Goal: Find specific page/section: Find specific page/section

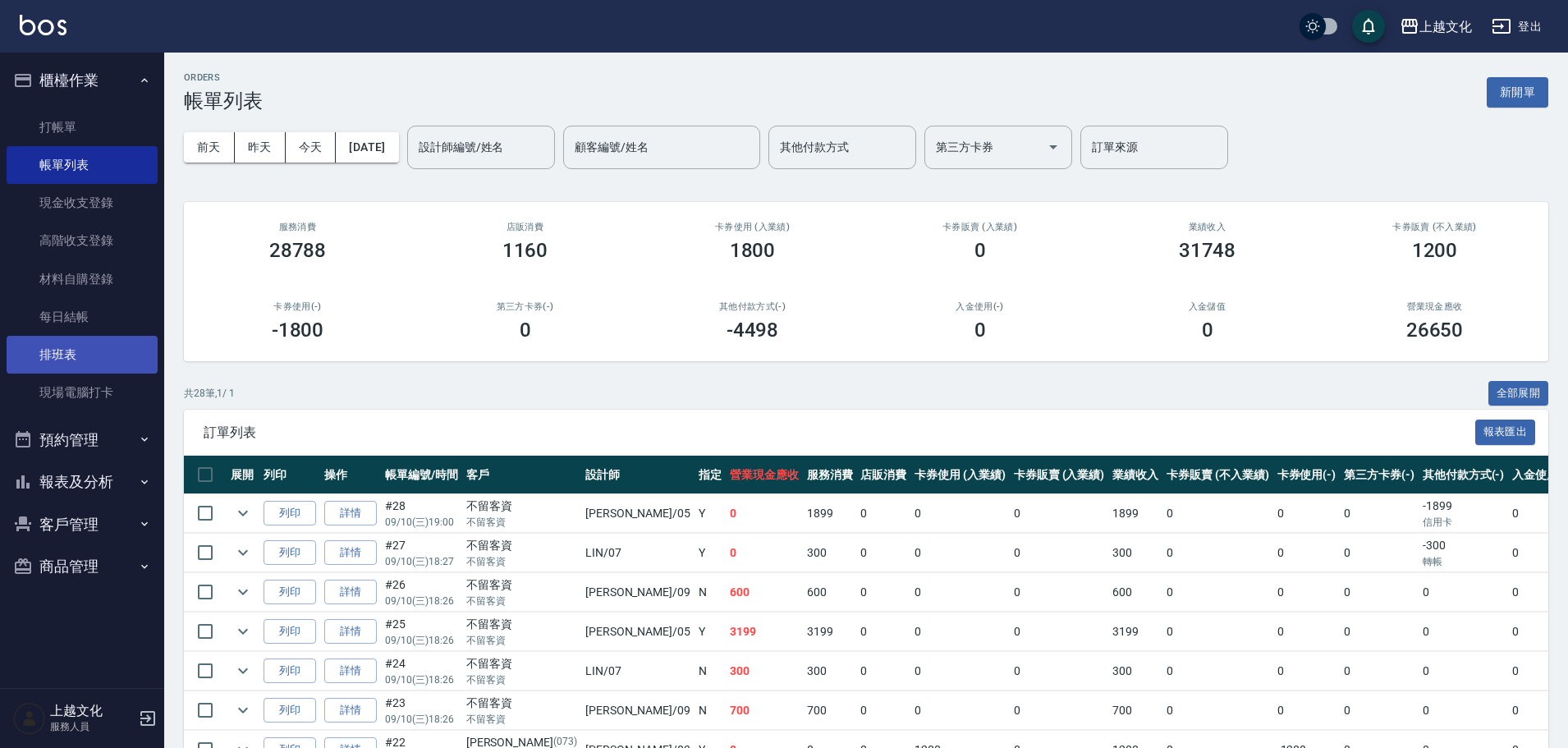
scroll to position [269, 0]
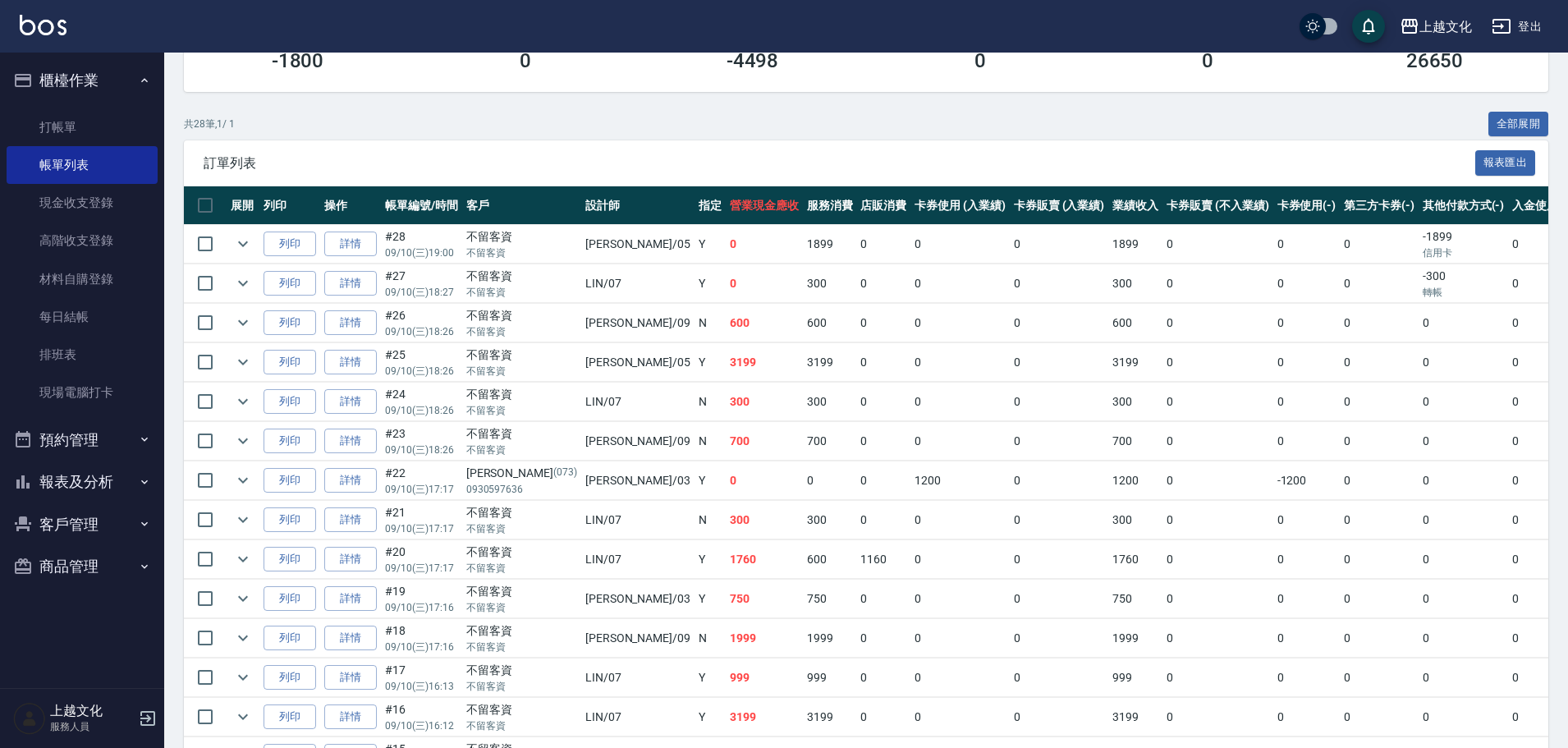
click at [73, 435] on button "預約管理" at bounding box center [82, 440] width 151 height 43
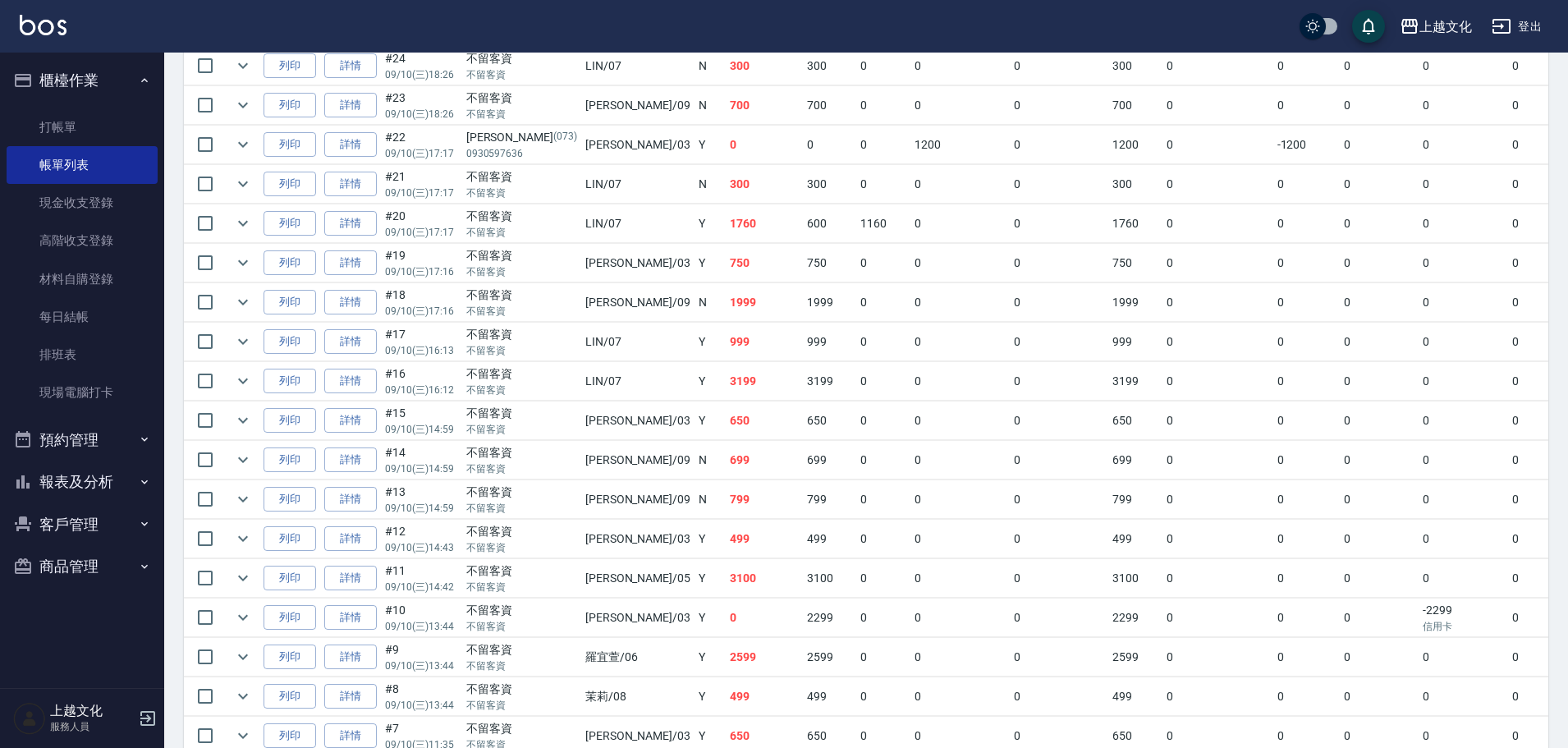
scroll to position [679, 0]
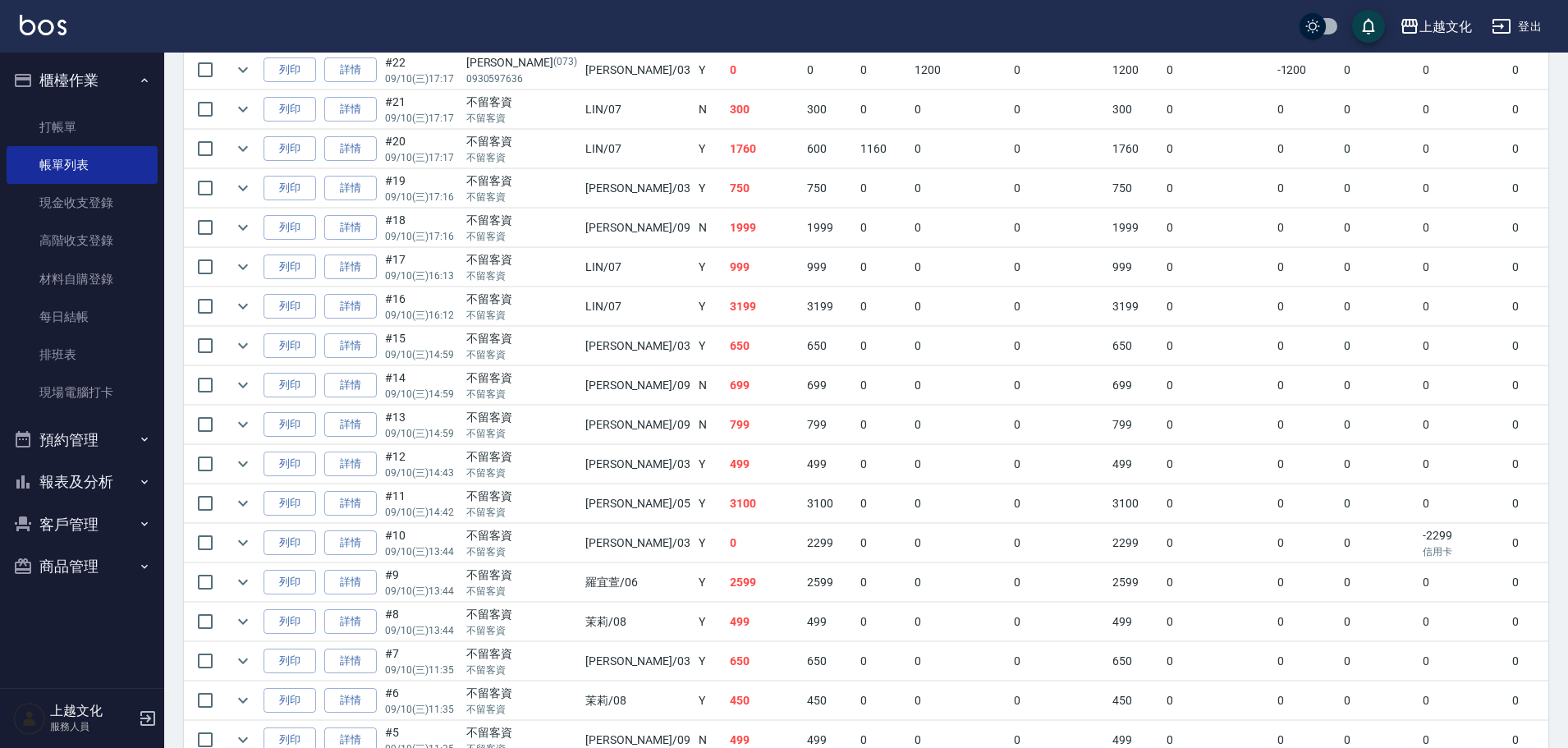
click at [88, 428] on button "預約管理" at bounding box center [82, 440] width 151 height 43
click at [64, 608] on button "報表及分析" at bounding box center [82, 609] width 151 height 43
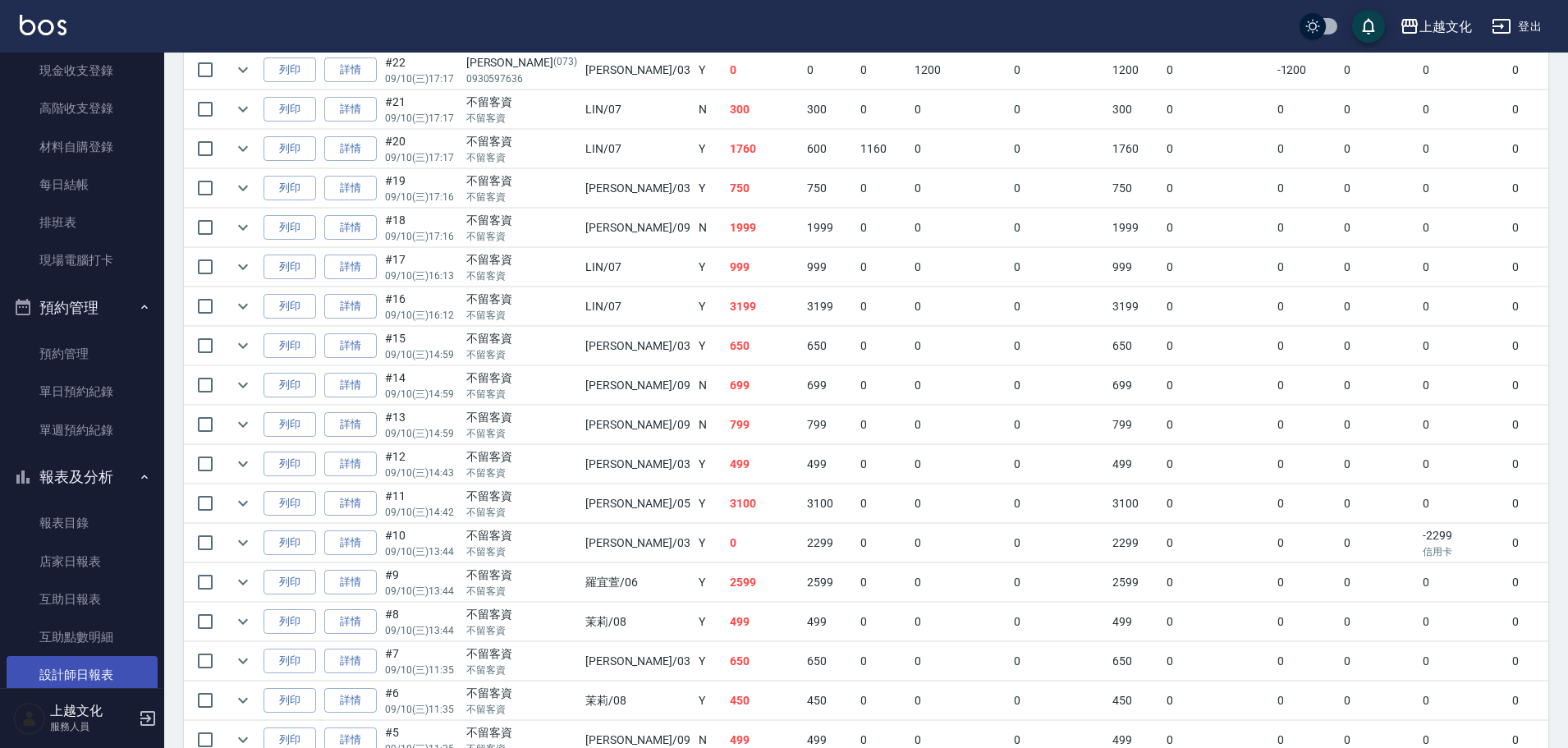
scroll to position [275, 0]
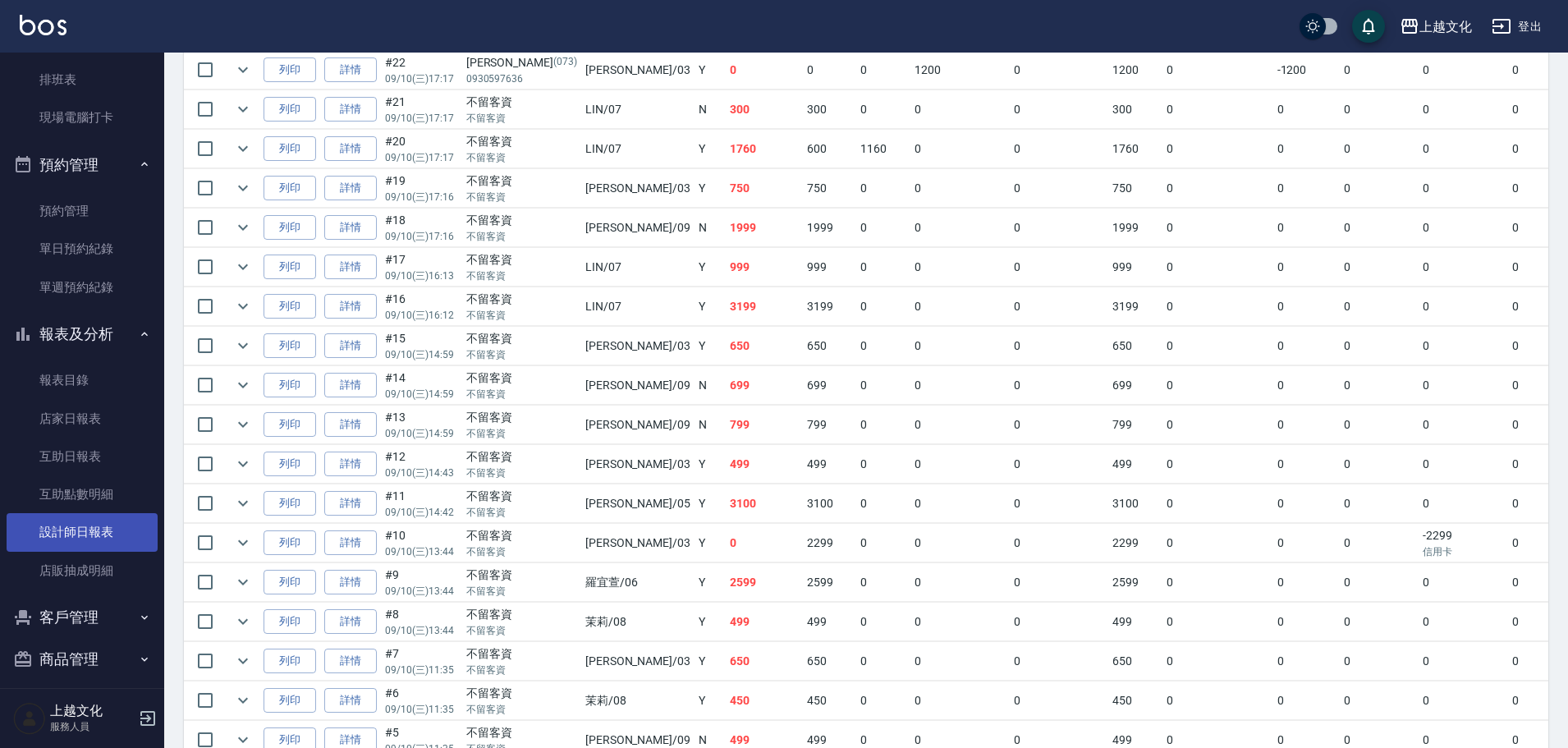
click at [54, 530] on link "設計師日報表" at bounding box center [82, 532] width 151 height 38
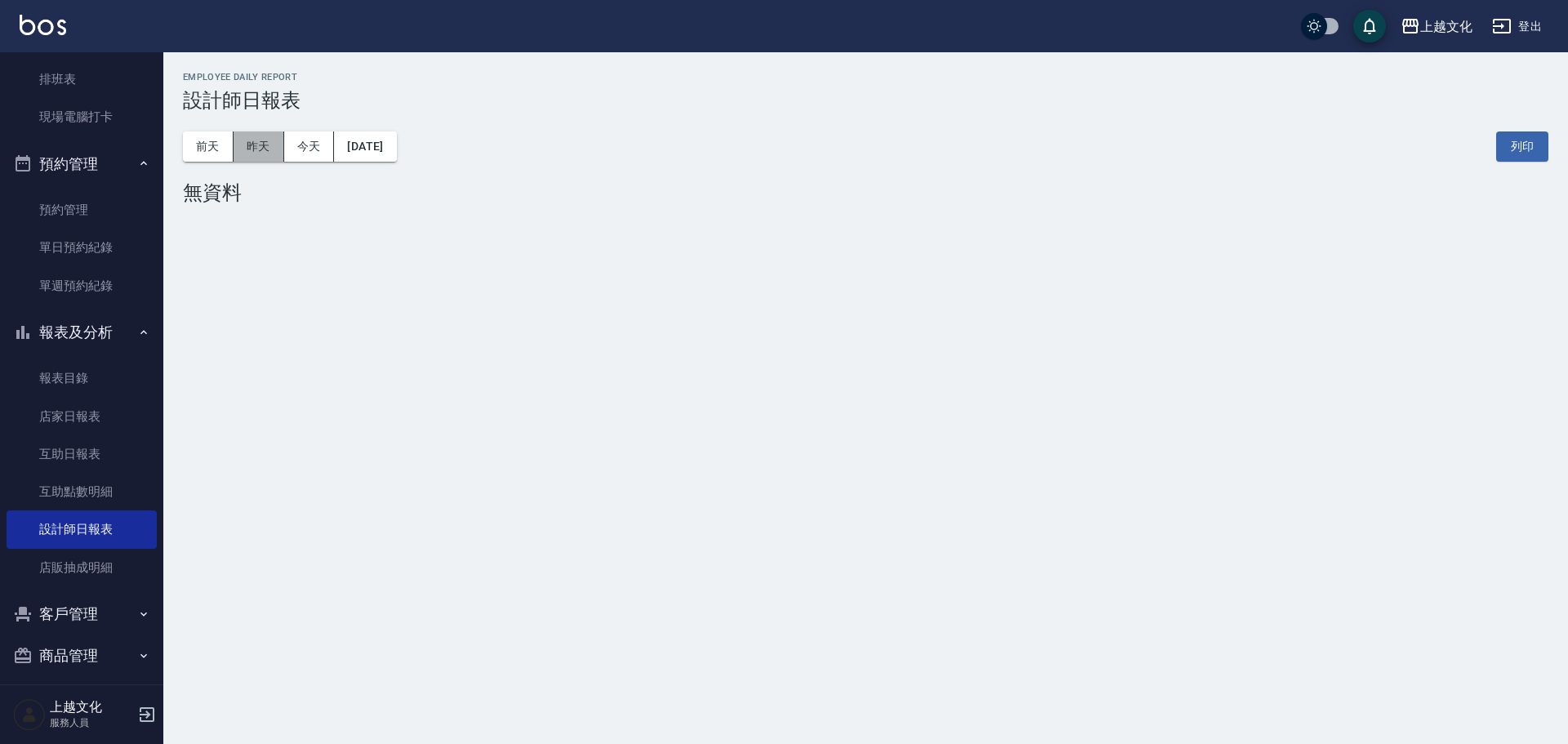
click at [257, 152] on button "昨天" at bounding box center [259, 146] width 51 height 30
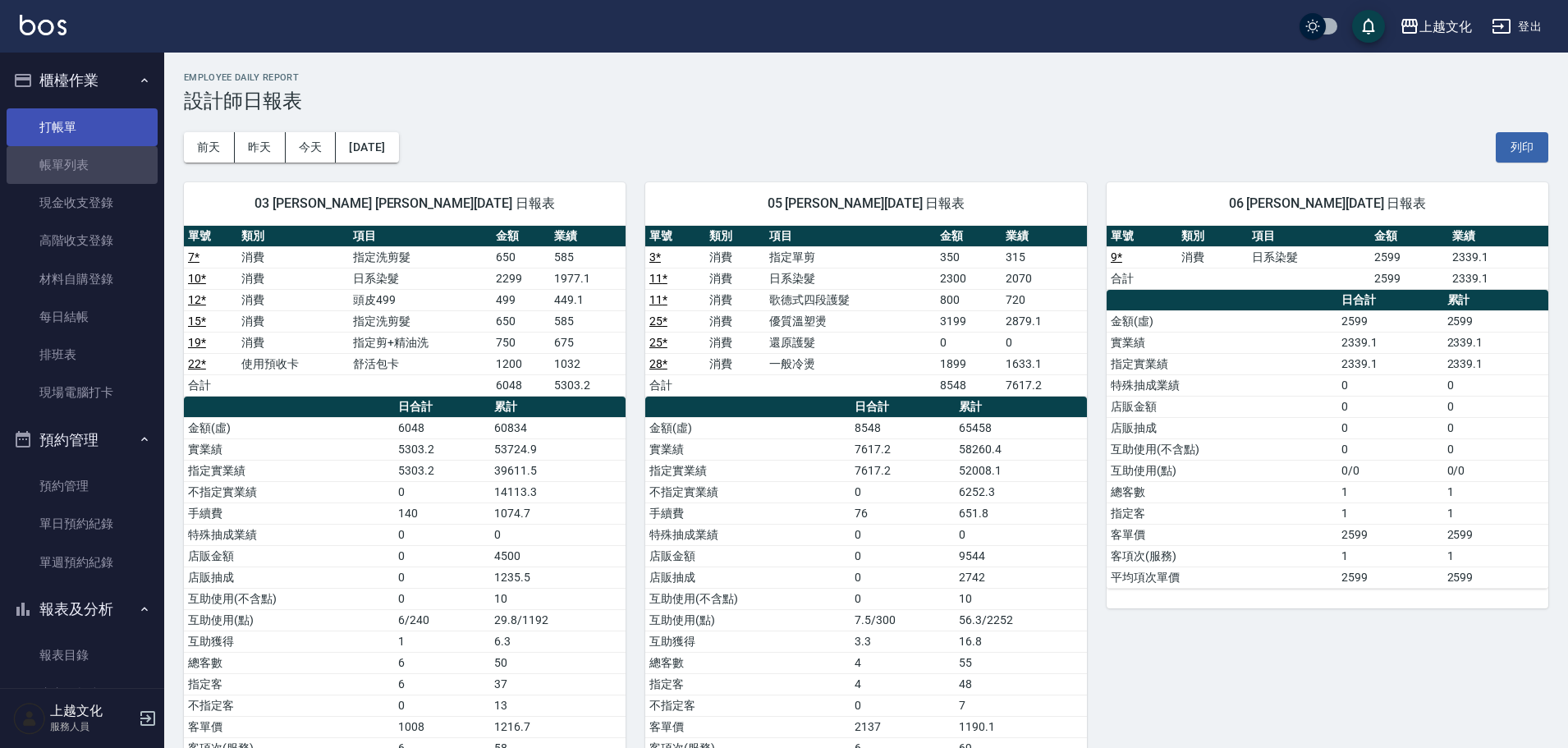
click at [116, 146] on link "帳單列表" at bounding box center [82, 165] width 151 height 38
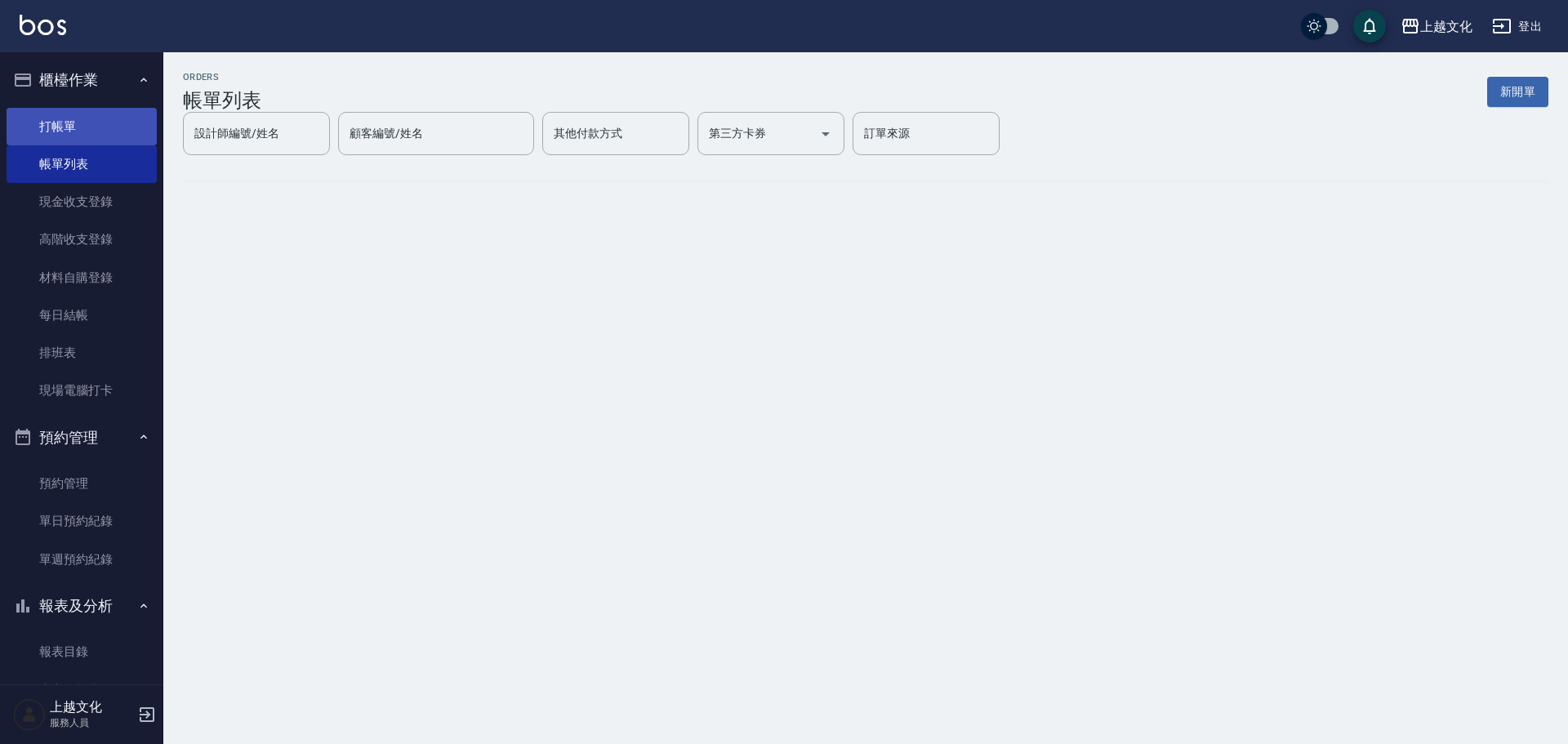
click at [104, 124] on link "打帳單" at bounding box center [81, 126] width 150 height 38
